Goal: Obtain resource: Obtain resource

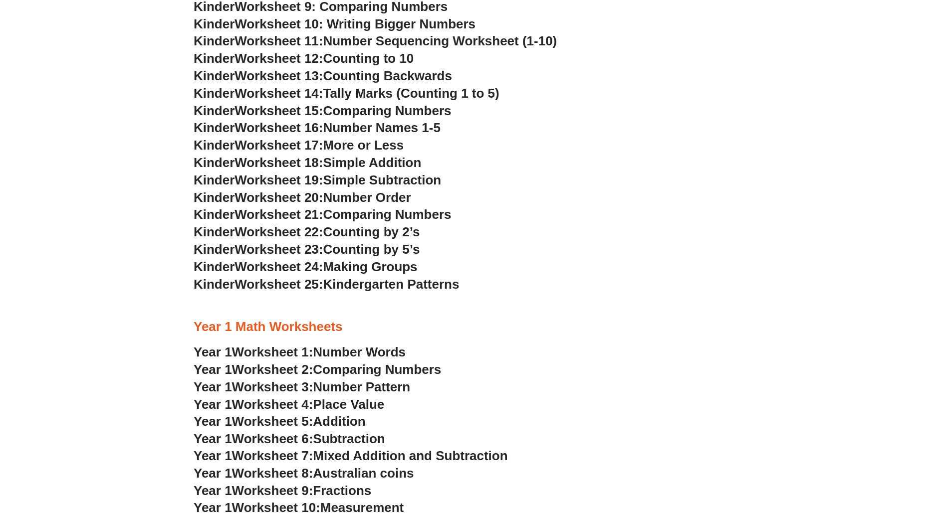
scroll to position [731, 0]
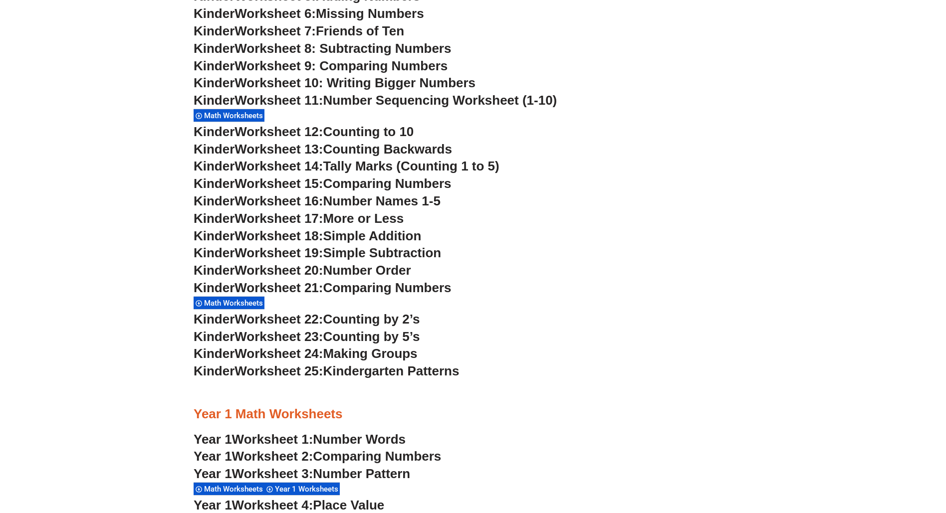
scroll to position [590, 0]
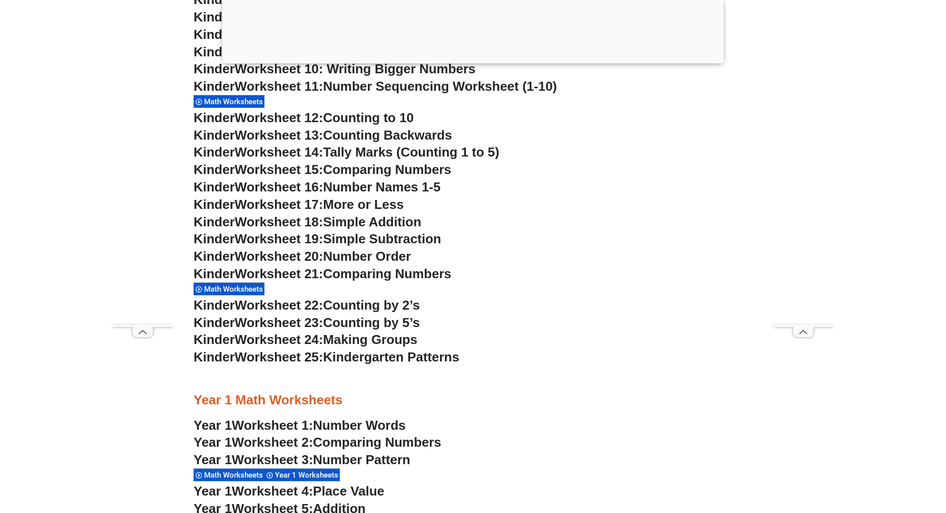
click at [287, 216] on span "Worksheet 18:" at bounding box center [278, 221] width 88 height 15
drag, startPoint x: 286, startPoint y: 181, endPoint x: 282, endPoint y: 165, distance: 15.9
click at [286, 181] on span "Worksheet 16:" at bounding box center [278, 187] width 88 height 15
click at [281, 163] on span "Worksheet 15:" at bounding box center [278, 169] width 88 height 15
drag, startPoint x: 270, startPoint y: 141, endPoint x: 270, endPoint y: 133, distance: 7.5
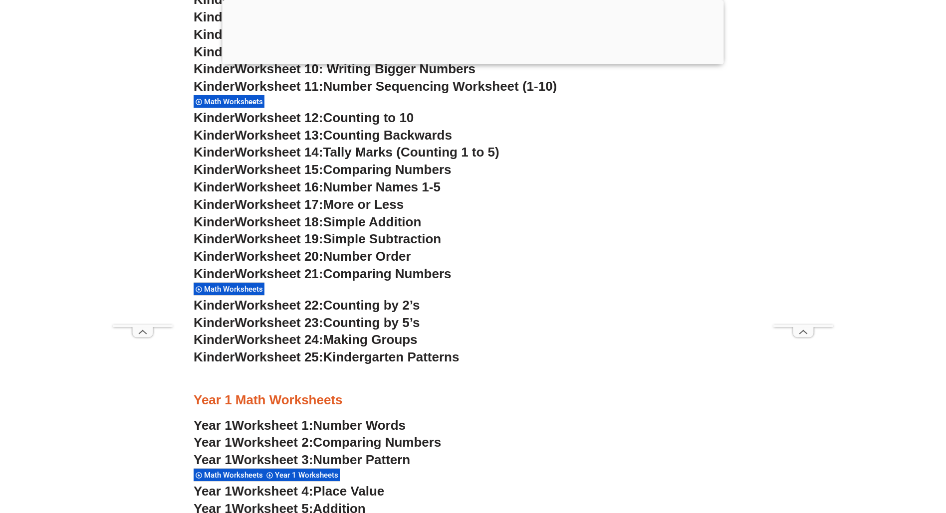
click at [270, 141] on span "Worksheet 13:" at bounding box center [278, 135] width 88 height 15
click at [268, 122] on span "Worksheet 12:" at bounding box center [278, 117] width 88 height 15
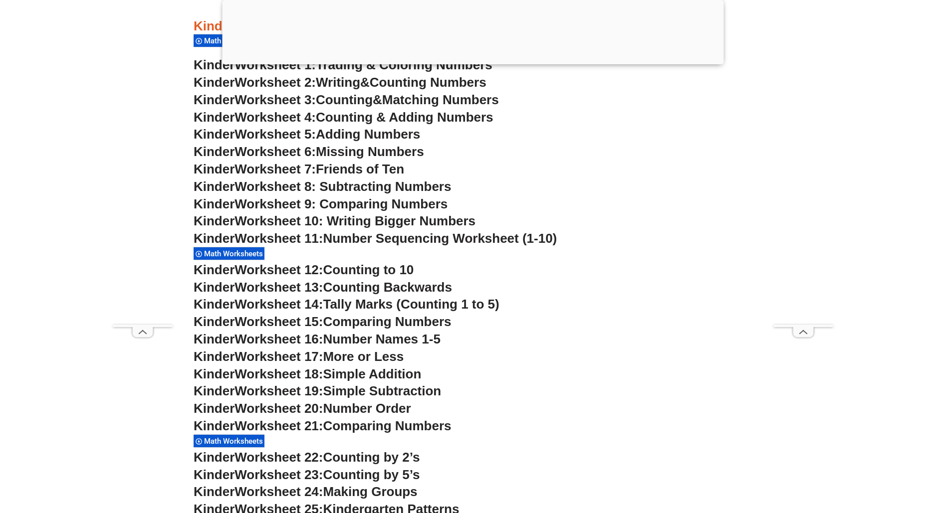
scroll to position [513, 0]
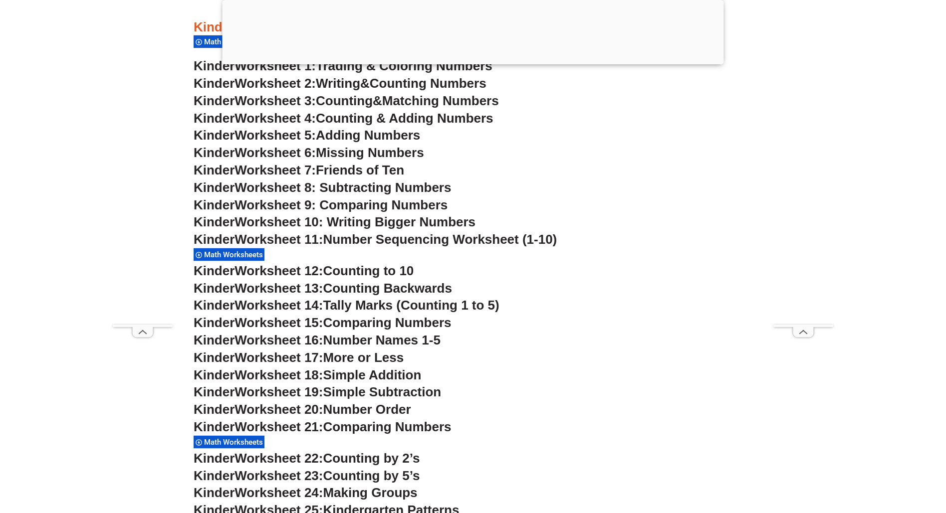
click at [281, 223] on span "Worksheet 10: Writing Bigger Numbers" at bounding box center [354, 221] width 241 height 15
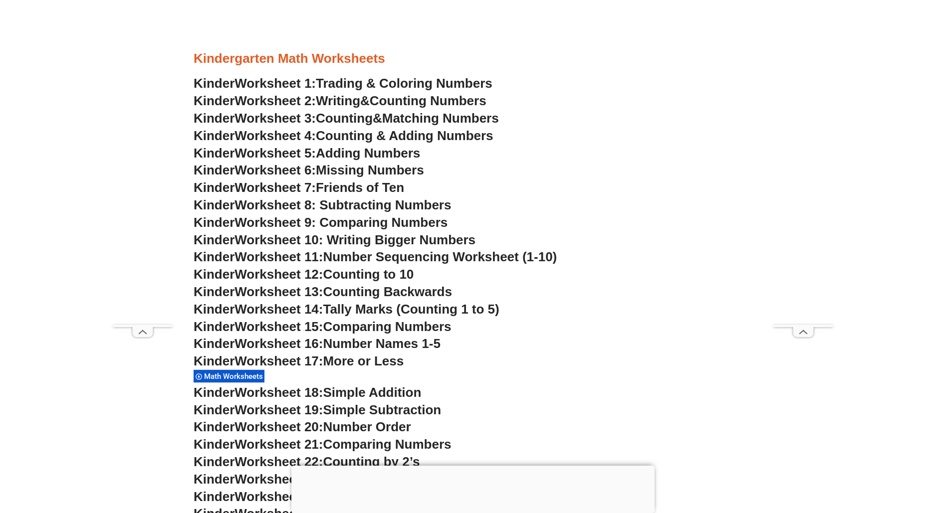
click at [279, 258] on span "Worksheet 11:" at bounding box center [278, 256] width 88 height 15
click at [276, 274] on span "Worksheet 12:" at bounding box center [278, 274] width 88 height 15
click at [285, 290] on span "Worksheet 13:" at bounding box center [278, 291] width 88 height 15
click at [285, 311] on span "Worksheet 14:" at bounding box center [278, 309] width 88 height 15
click at [281, 328] on span "Worksheet 15:" at bounding box center [278, 326] width 88 height 15
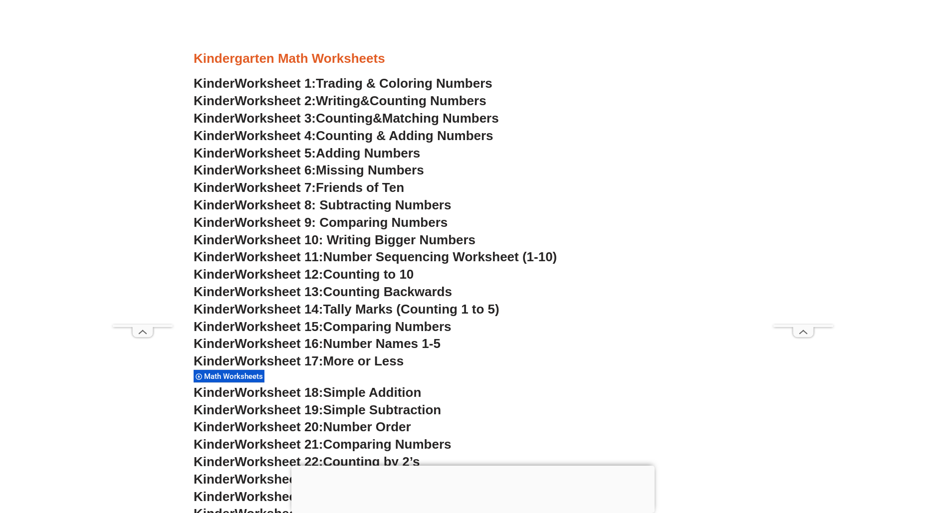
click at [279, 341] on span "Worksheet 16:" at bounding box center [278, 343] width 88 height 15
drag, startPoint x: 275, startPoint y: 361, endPoint x: 281, endPoint y: 298, distance: 63.2
click at [275, 360] on span "Worksheet 17:" at bounding box center [278, 361] width 88 height 15
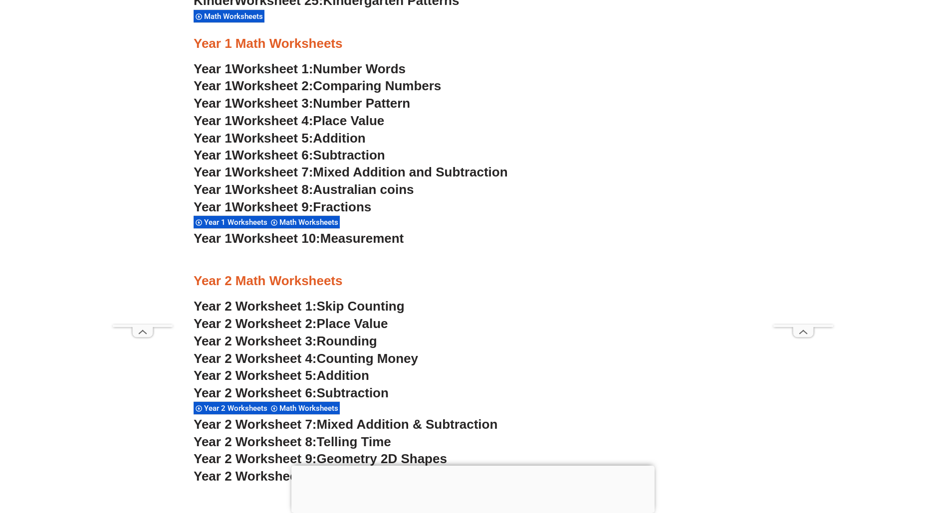
scroll to position [513, 0]
